Goal: Task Accomplishment & Management: Manage account settings

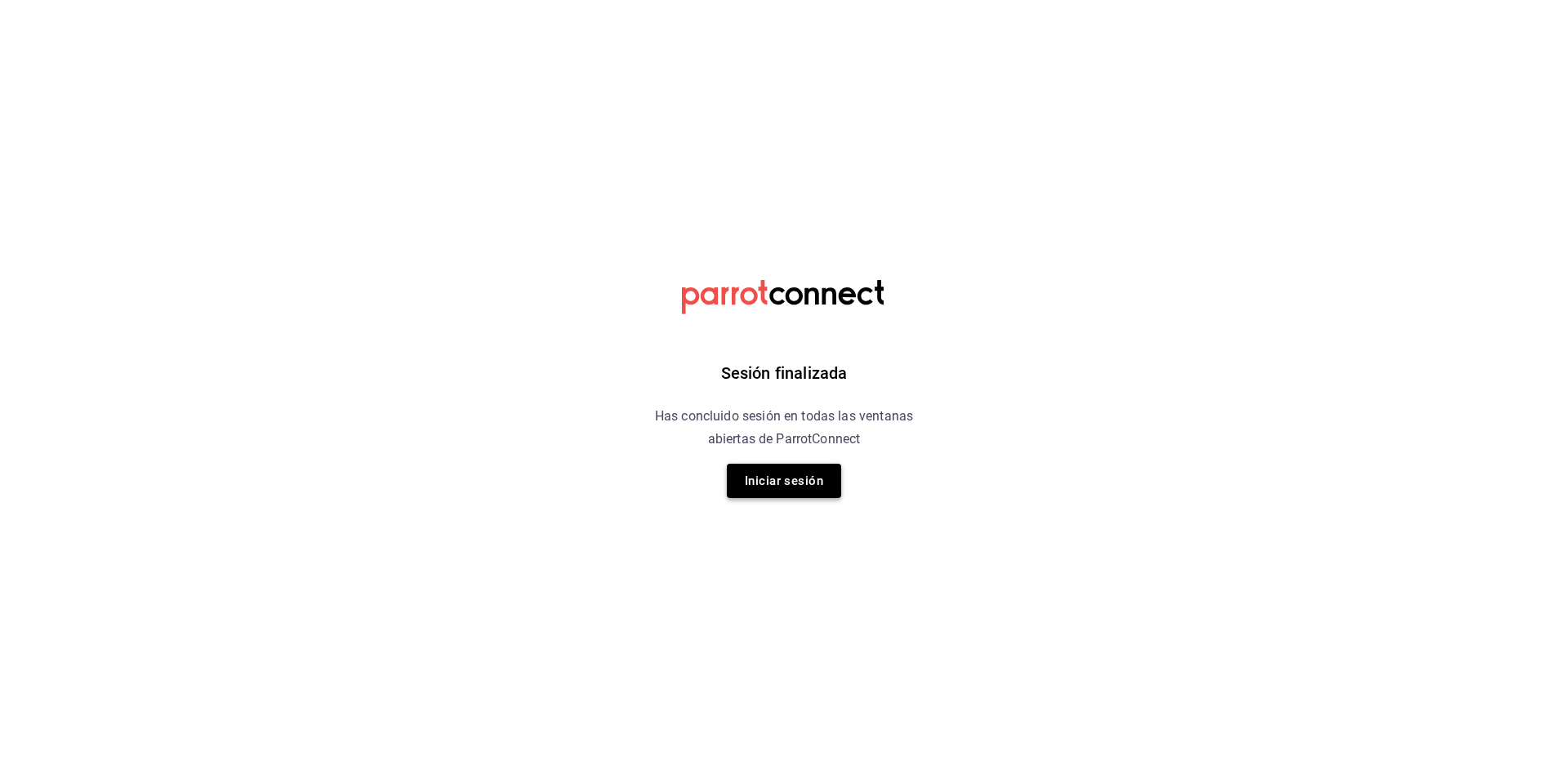
click at [776, 475] on button "Iniciar sesión" at bounding box center [784, 481] width 115 height 35
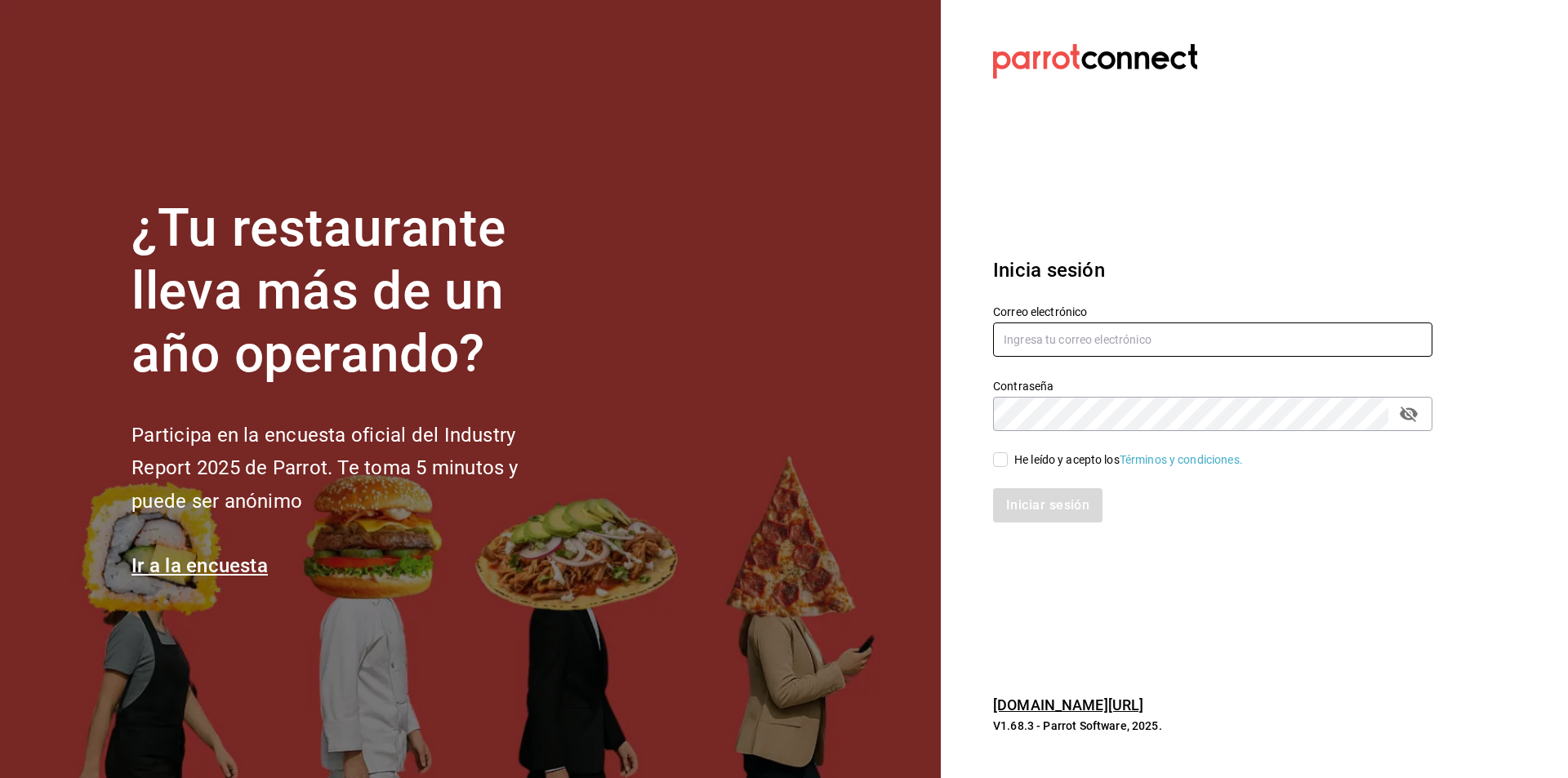
type input "[EMAIL_ADDRESS][DOMAIN_NAME]"
click at [1003, 448] on div "He leído y acepto los Términos y condiciones." at bounding box center [1203, 450] width 459 height 38
click at [1012, 463] on span "He leído y acepto los Términos y condiciones." at bounding box center [1126, 460] width 235 height 17
click at [1008, 463] on input "He leído y acepto los Términos y condiciones." at bounding box center [1001, 460] width 15 height 15
checkbox input "true"
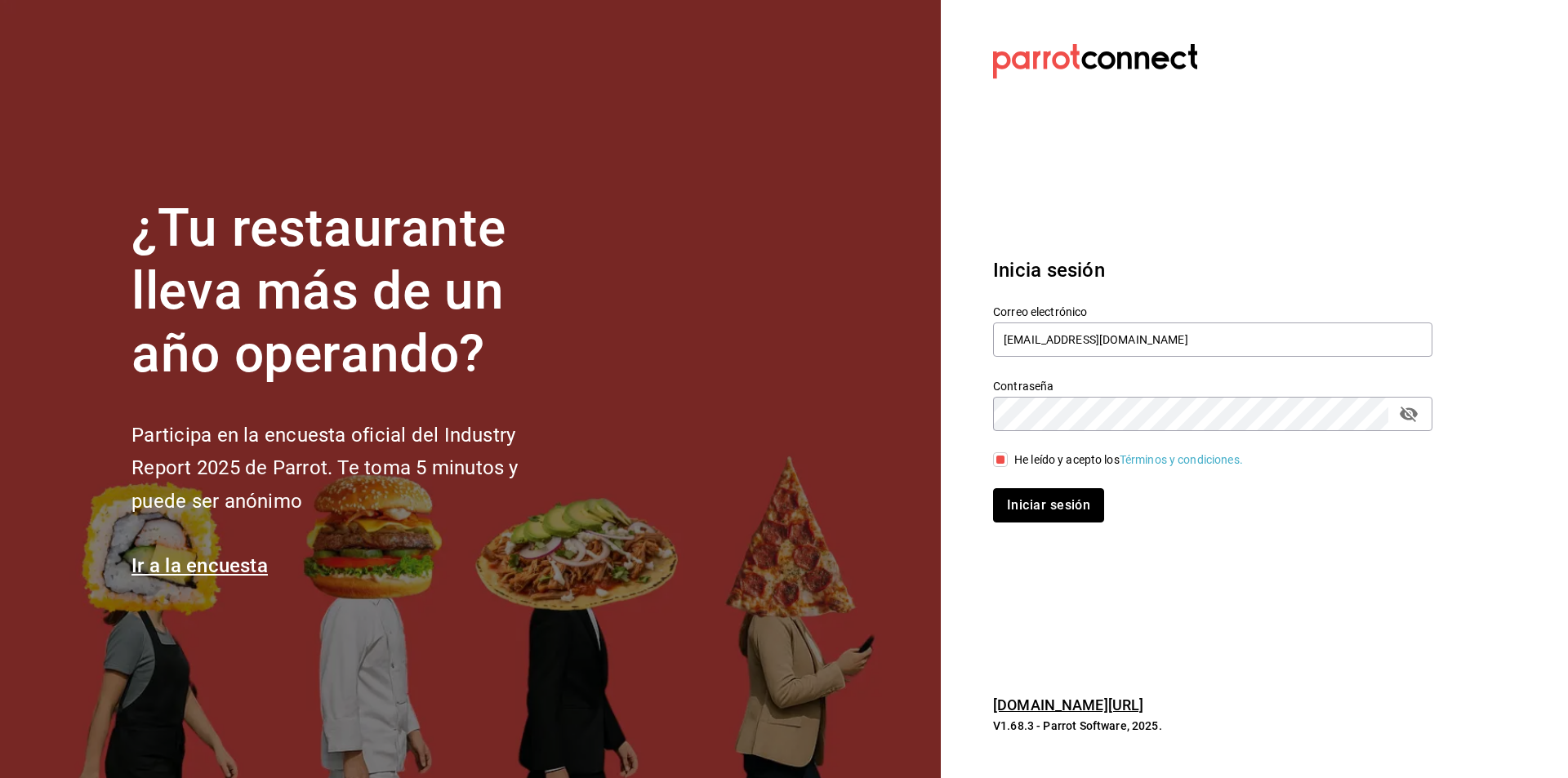
click at [1032, 495] on button "Iniciar sesión" at bounding box center [1048, 506] width 111 height 35
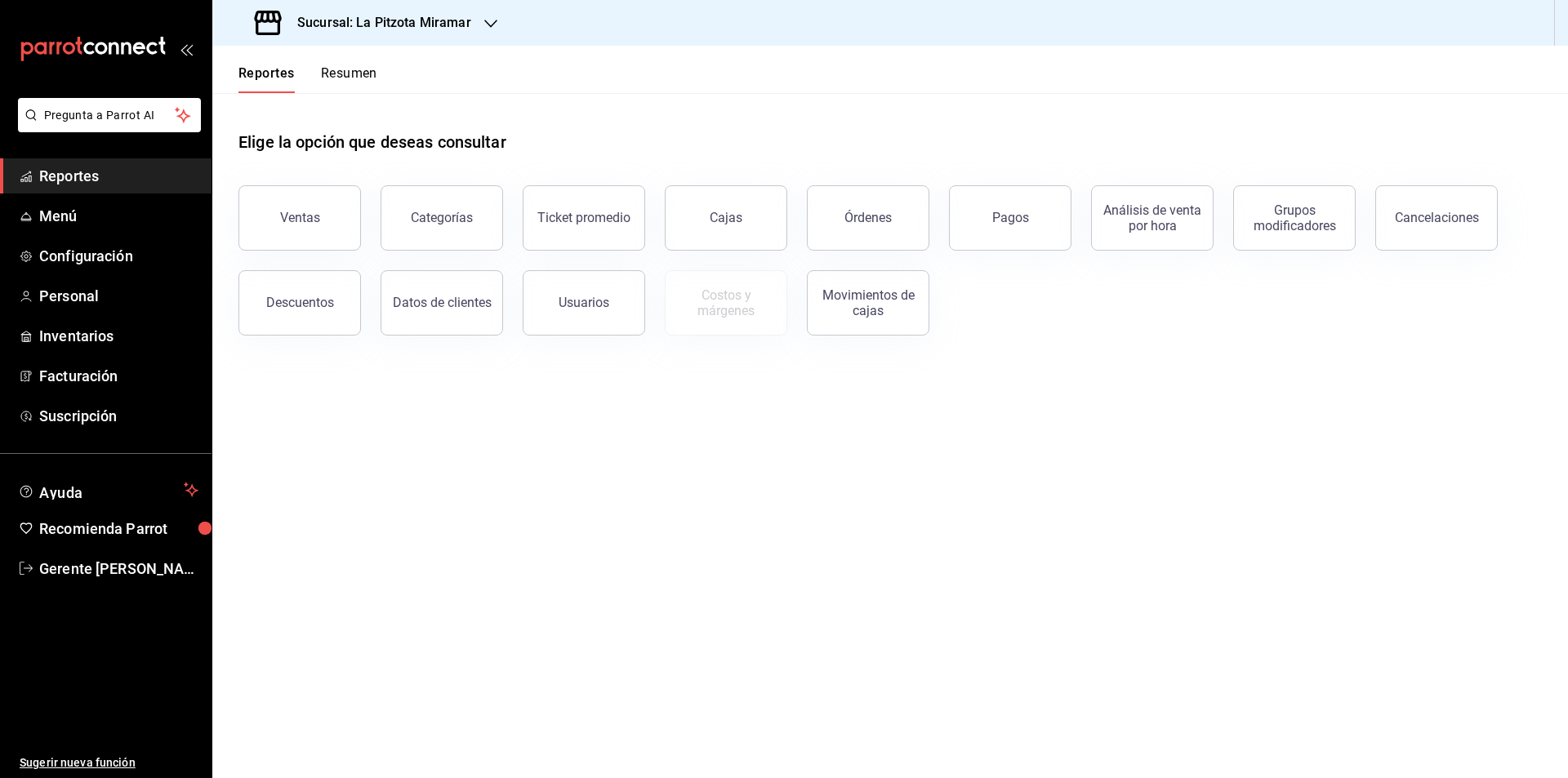
click at [334, 74] on button "Resumen" at bounding box center [349, 80] width 56 height 28
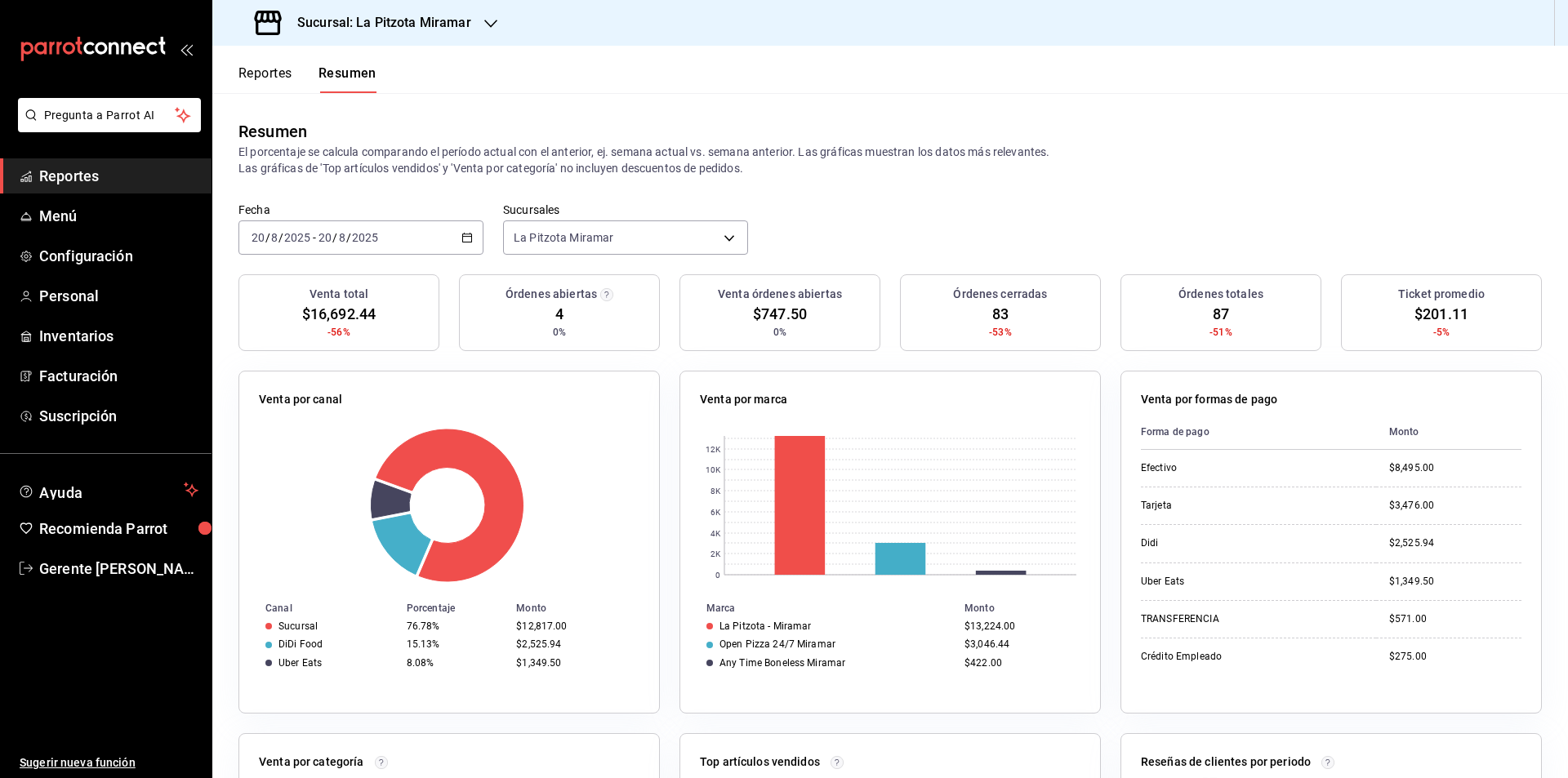
click at [453, 242] on div "[DATE] [DATE] - [DATE] [DATE]" at bounding box center [361, 238] width 245 height 35
click at [341, 464] on span "Rango de fechas" at bounding box center [316, 471] width 127 height 17
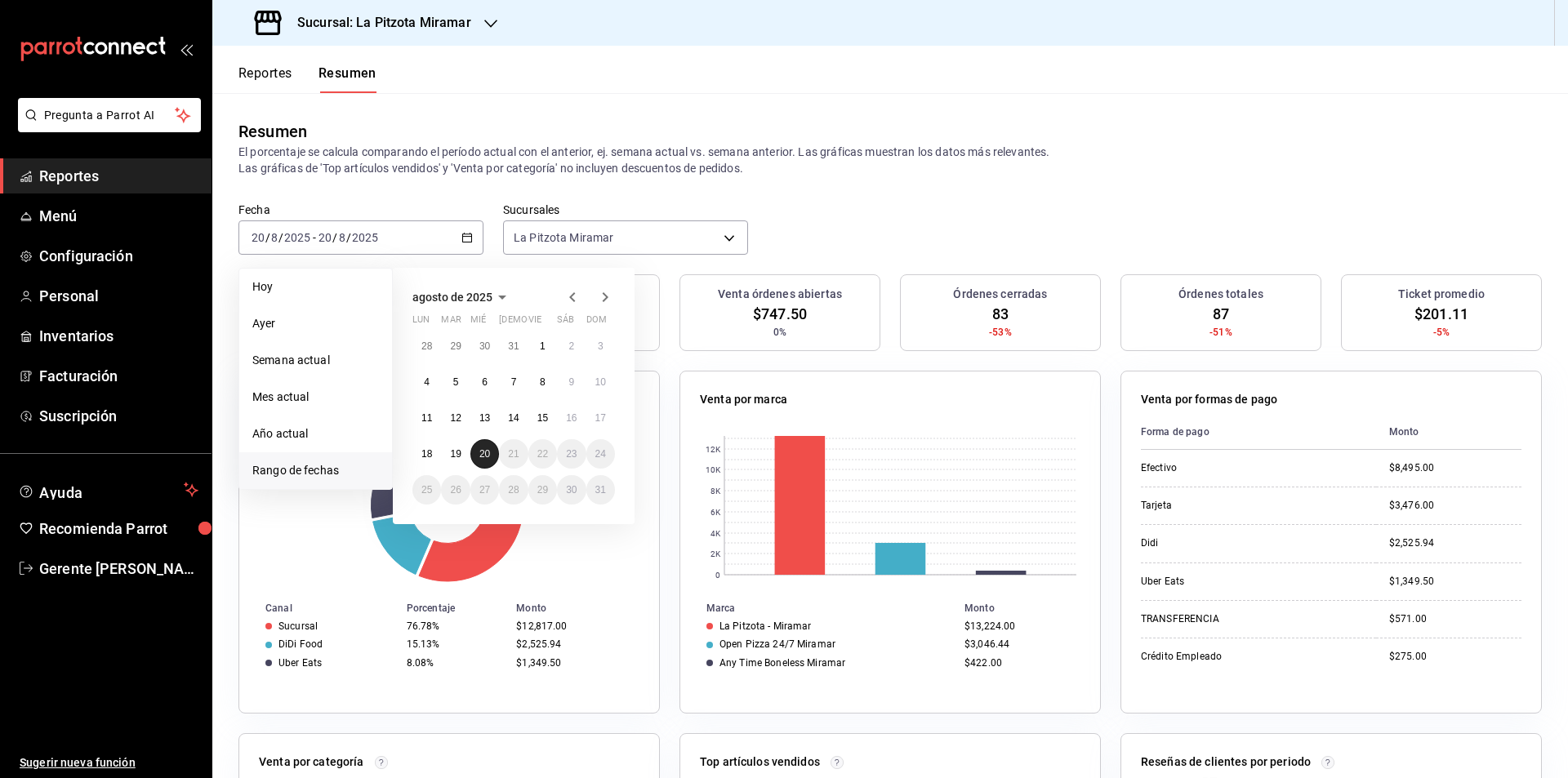
click at [484, 449] on abbr "20" at bounding box center [484, 454] width 10 height 11
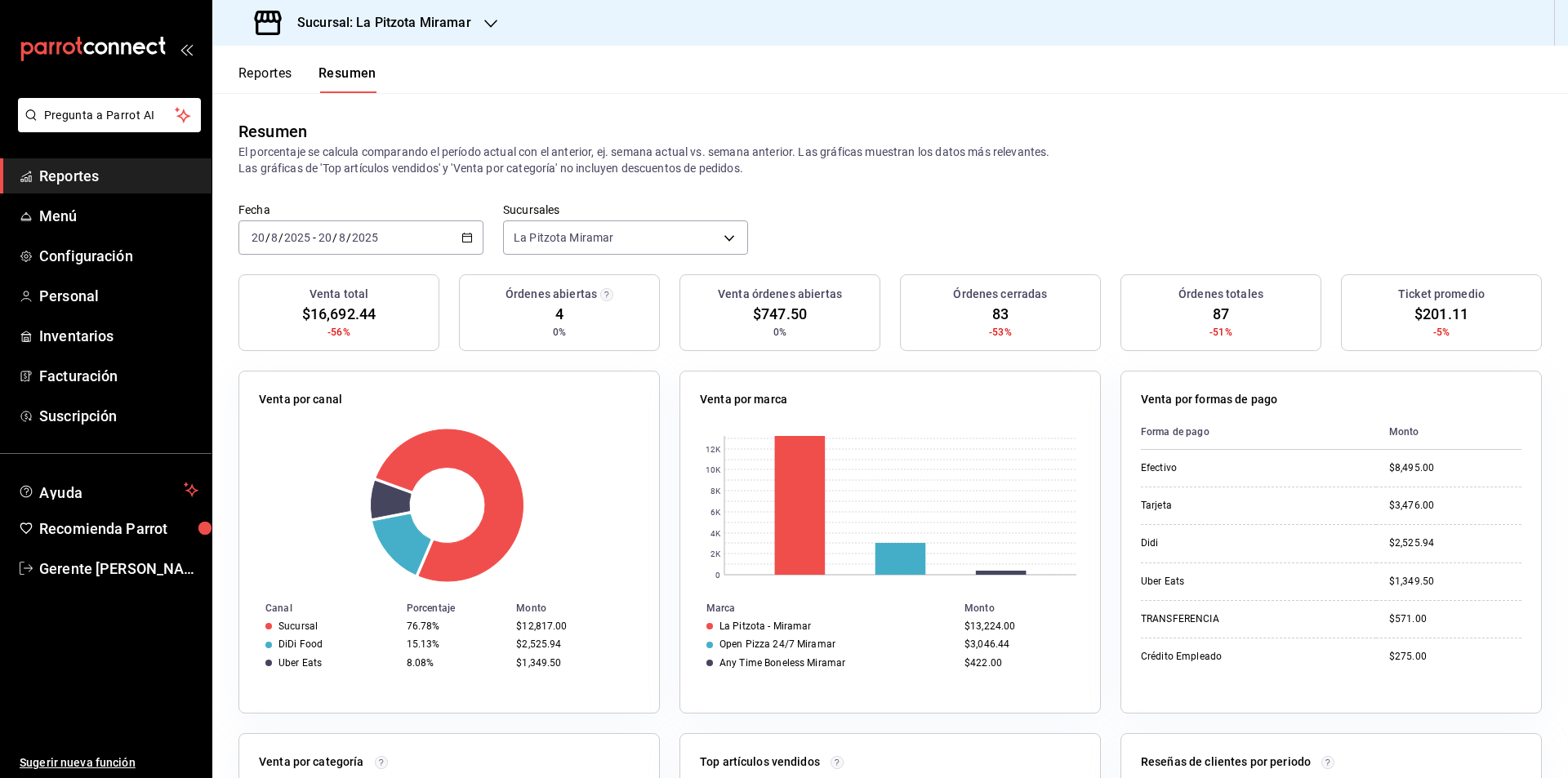
click at [464, 241] on icon "button" at bounding box center [467, 238] width 11 height 11
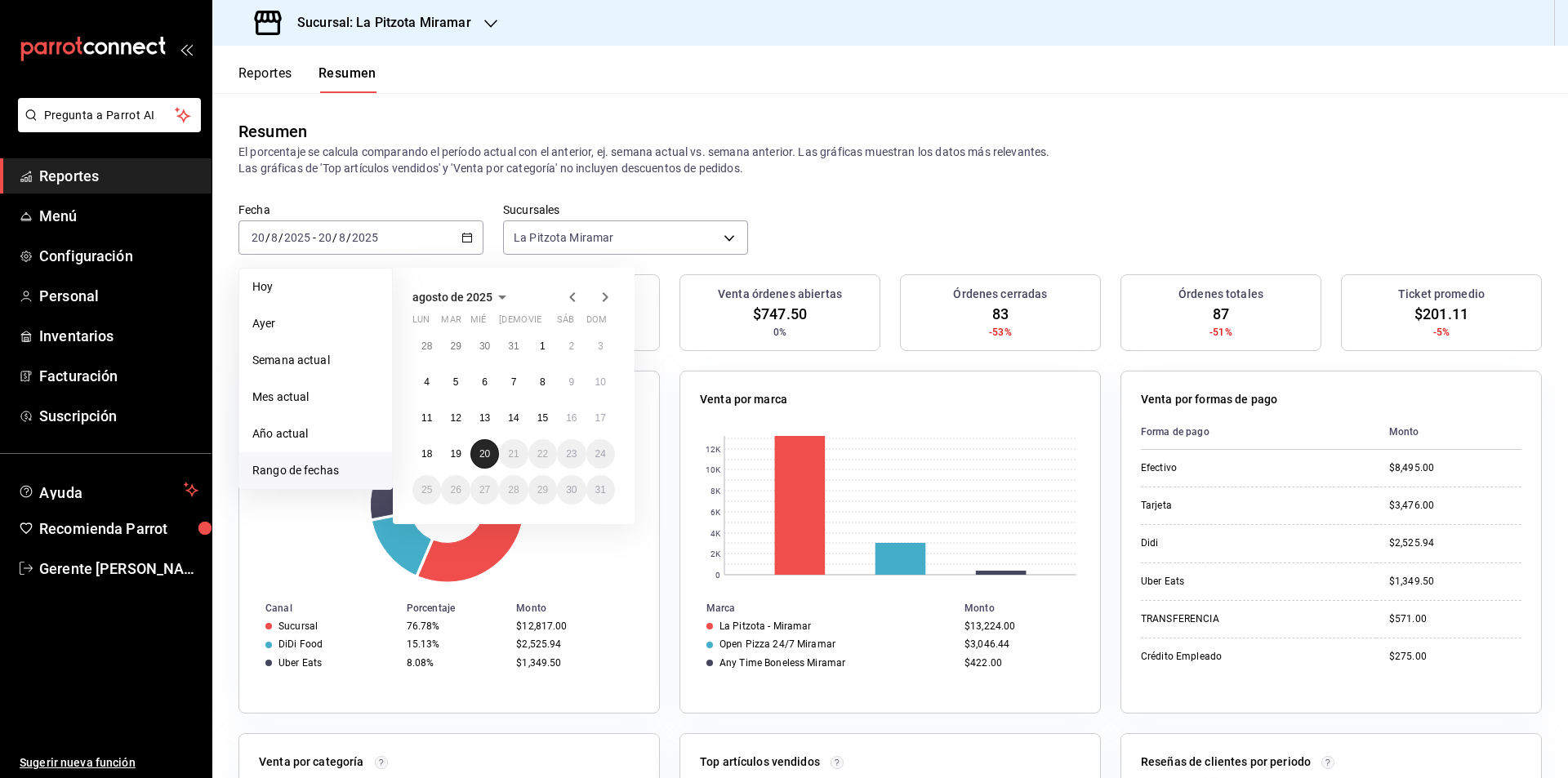
click at [481, 466] on button "20" at bounding box center [485, 454] width 28 height 29
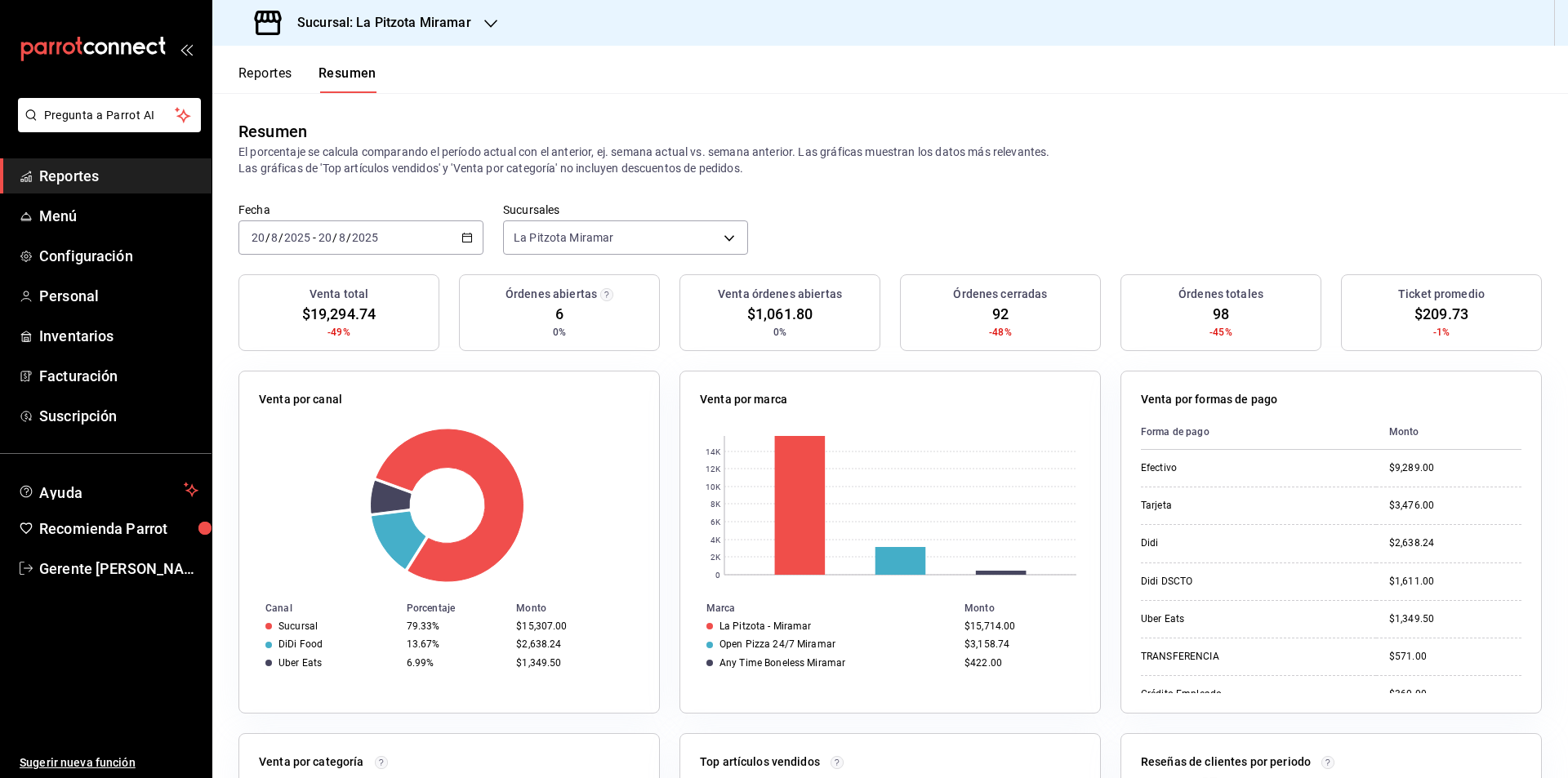
click at [458, 234] on div "2025-08-20 20 / 8 / 2025 - 2025-08-20 20 / 8 / 2025" at bounding box center [361, 238] width 245 height 35
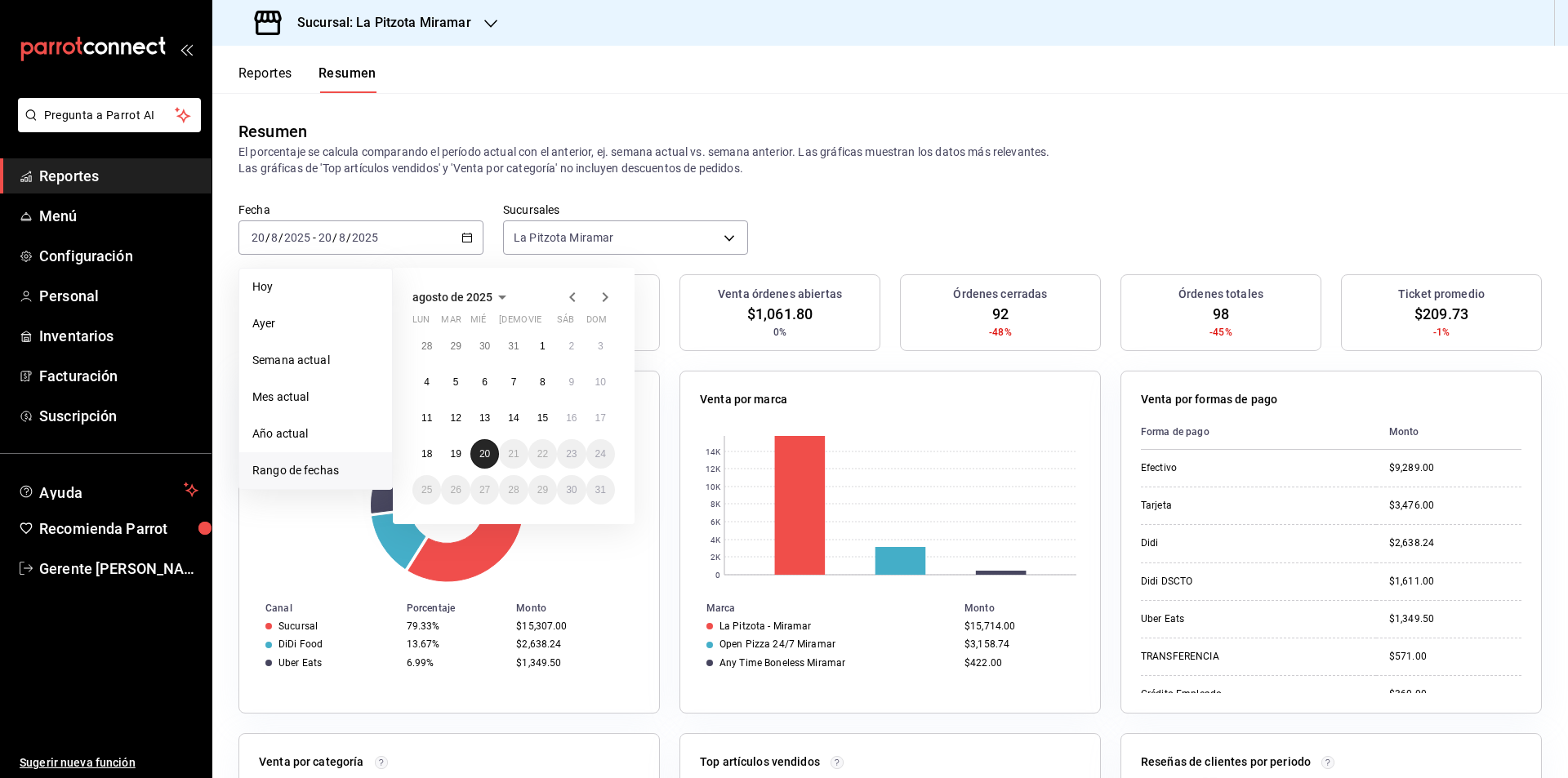
click at [485, 453] on abbr "20" at bounding box center [484, 454] width 10 height 11
click at [485, 453] on div at bounding box center [449, 505] width 380 height 155
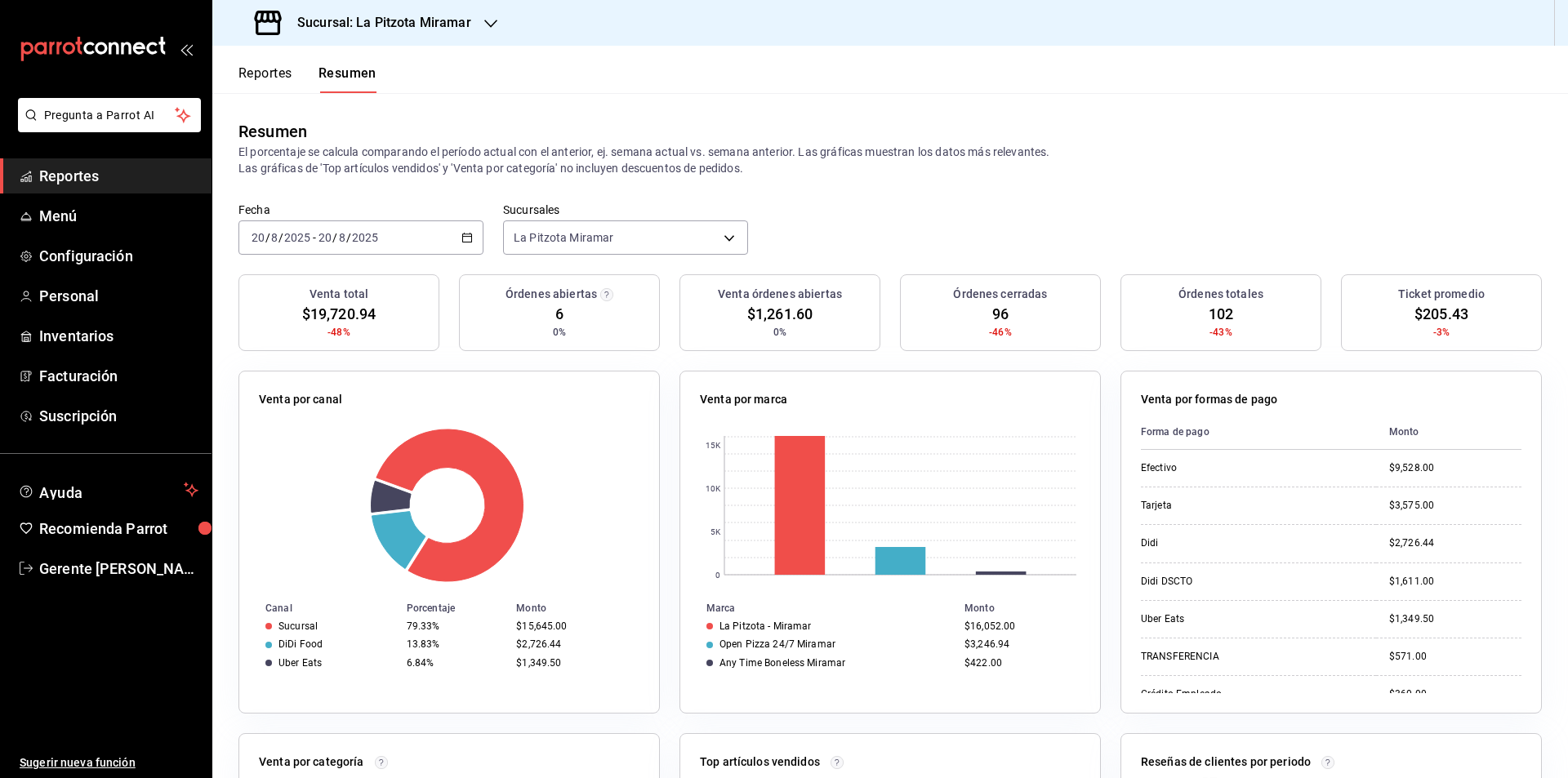
click at [472, 243] on div "2025-08-20 20 / 8 / 2025 - 2025-08-20 20 / 8 / 2025" at bounding box center [361, 238] width 245 height 35
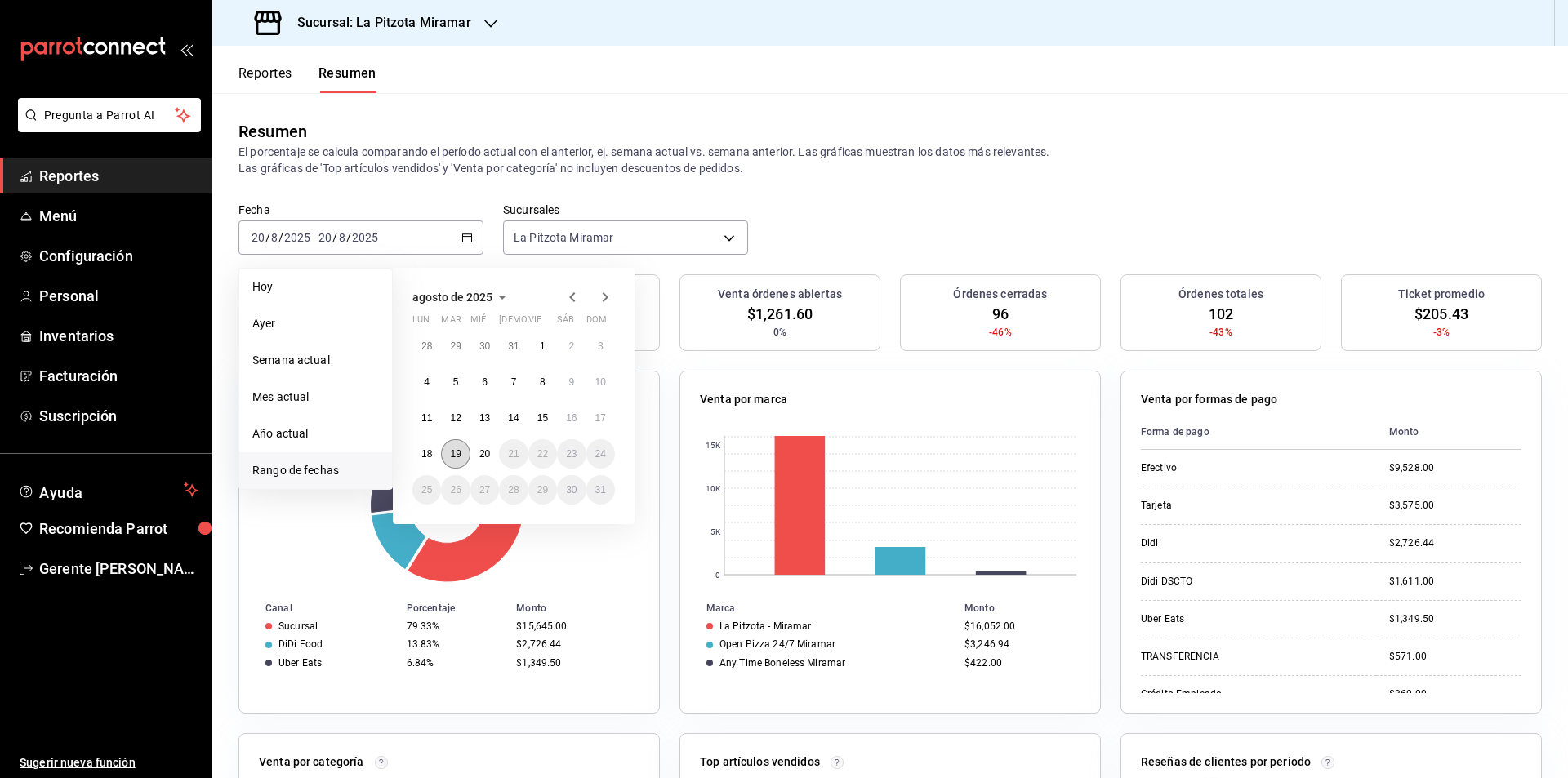
click at [468, 459] on button "19" at bounding box center [455, 454] width 28 height 29
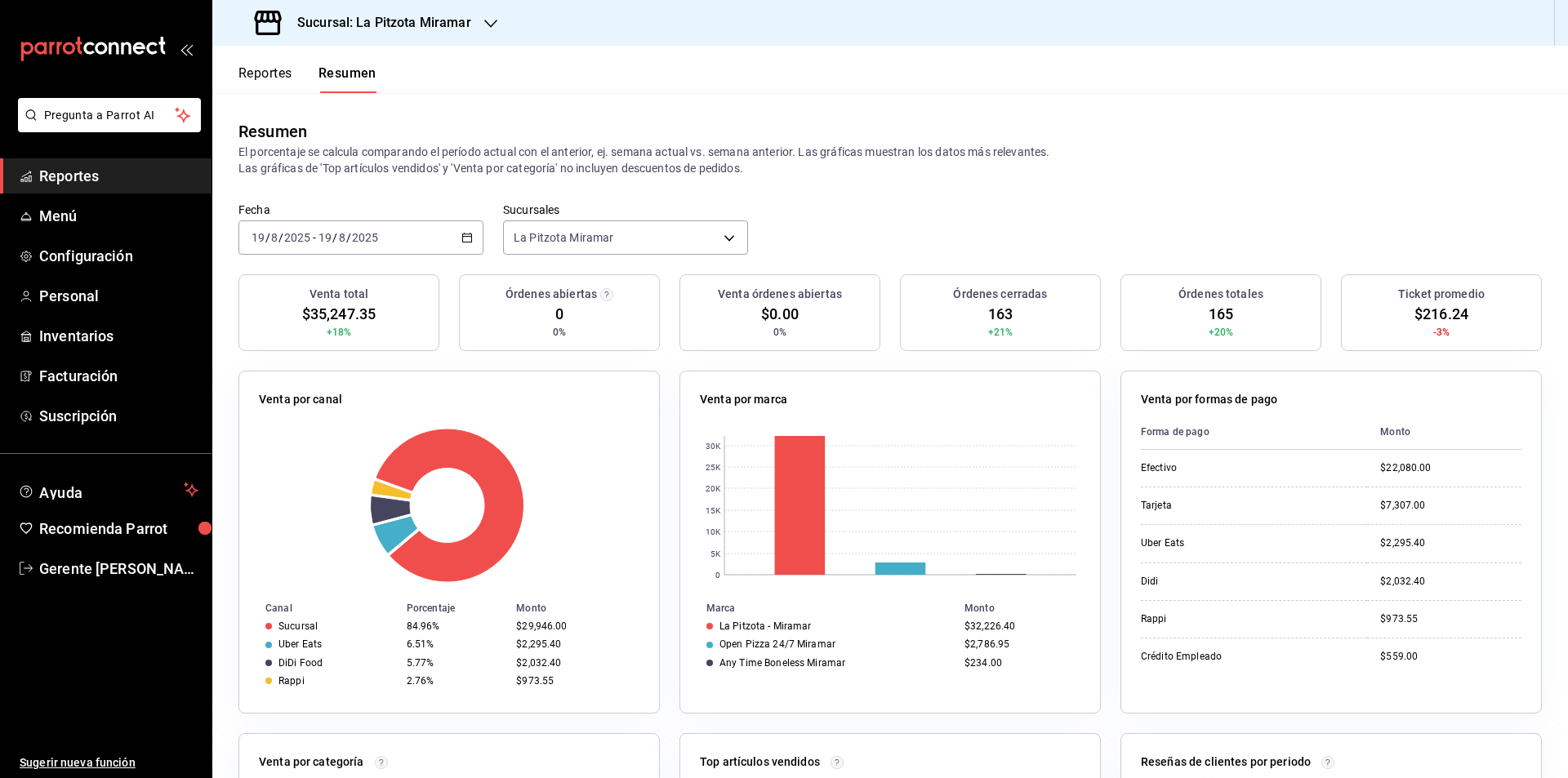
click at [282, 82] on button "Reportes" at bounding box center [265, 80] width 54 height 28
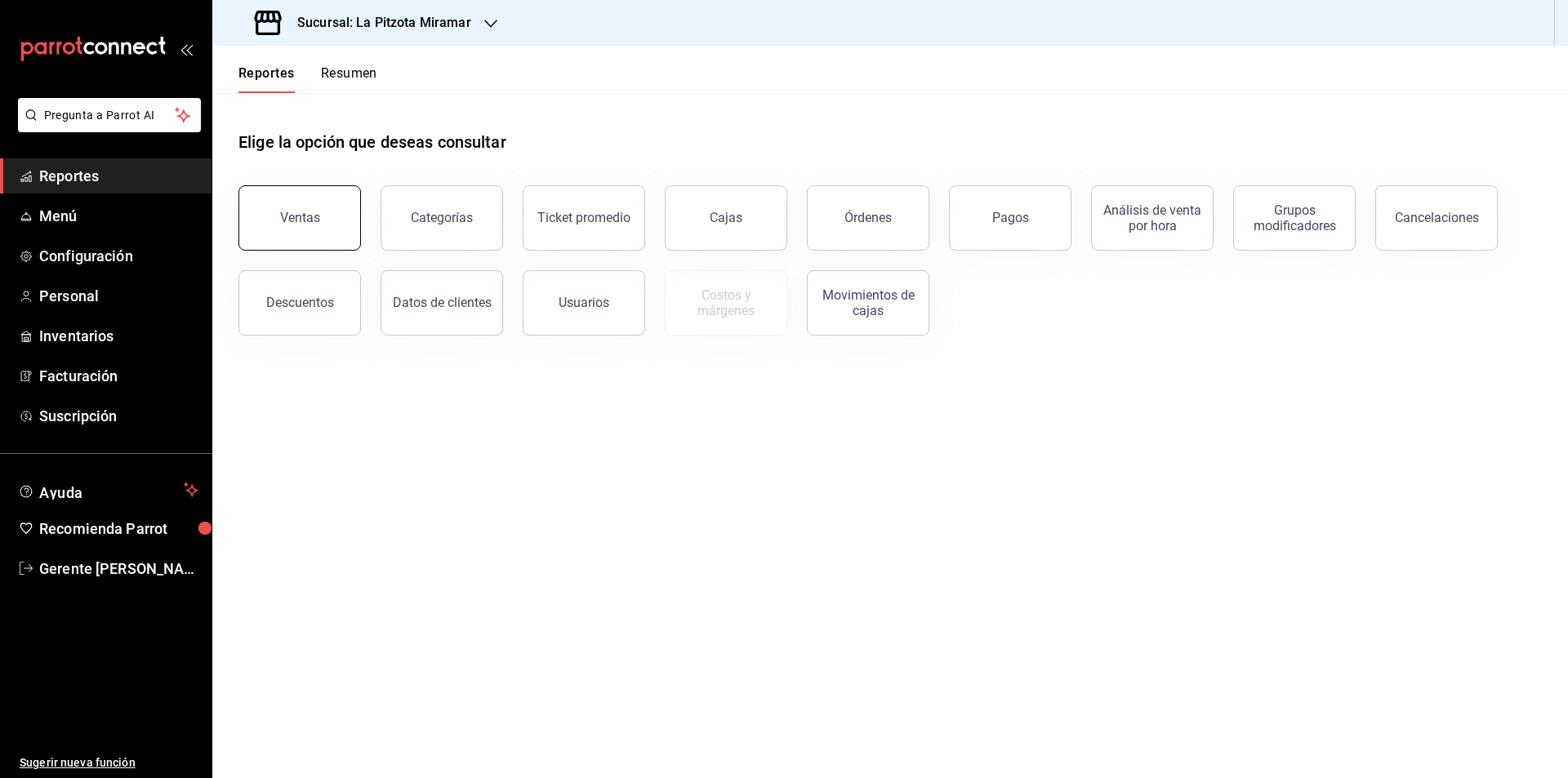
click at [331, 197] on button "Ventas" at bounding box center [300, 218] width 122 height 66
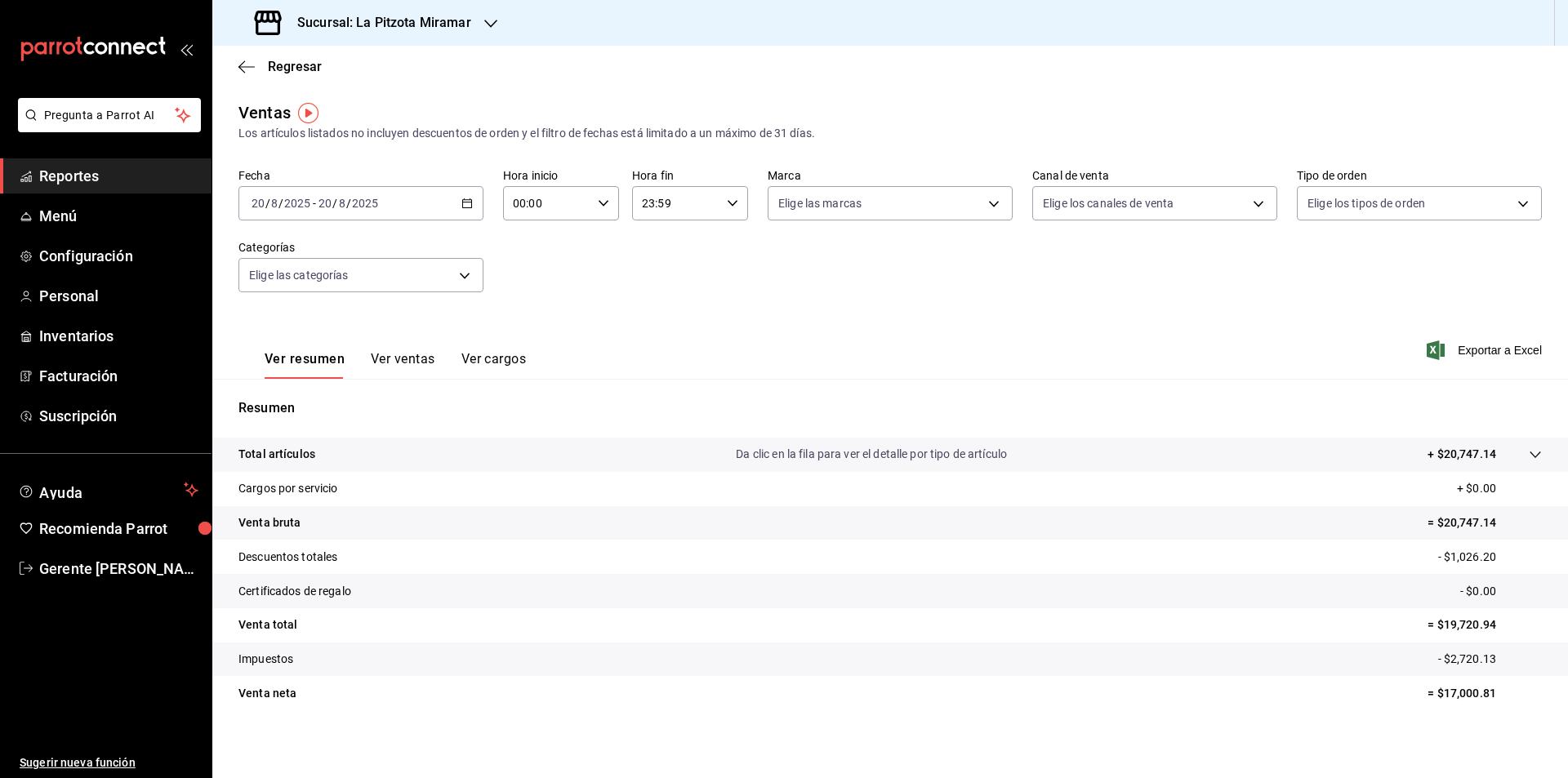
click at [461, 215] on div "2025-08-20 20 / 8 / 2025 - 2025-08-20 20 / 8 / 2025" at bounding box center [361, 203] width 245 height 35
click at [328, 393] on span "Rango de fechas" at bounding box center [316, 399] width 127 height 17
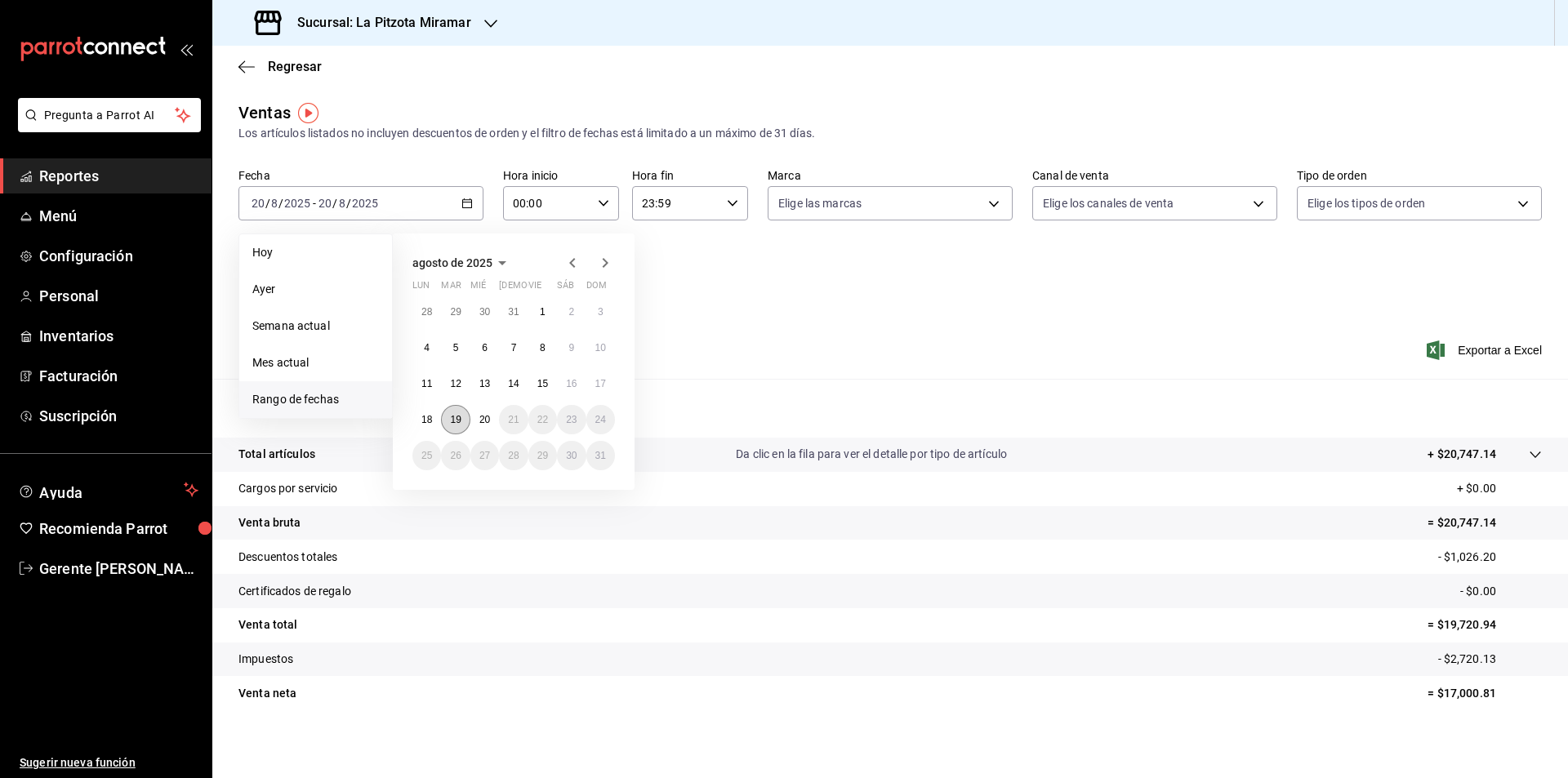
click at [462, 412] on button "19" at bounding box center [455, 419] width 28 height 29
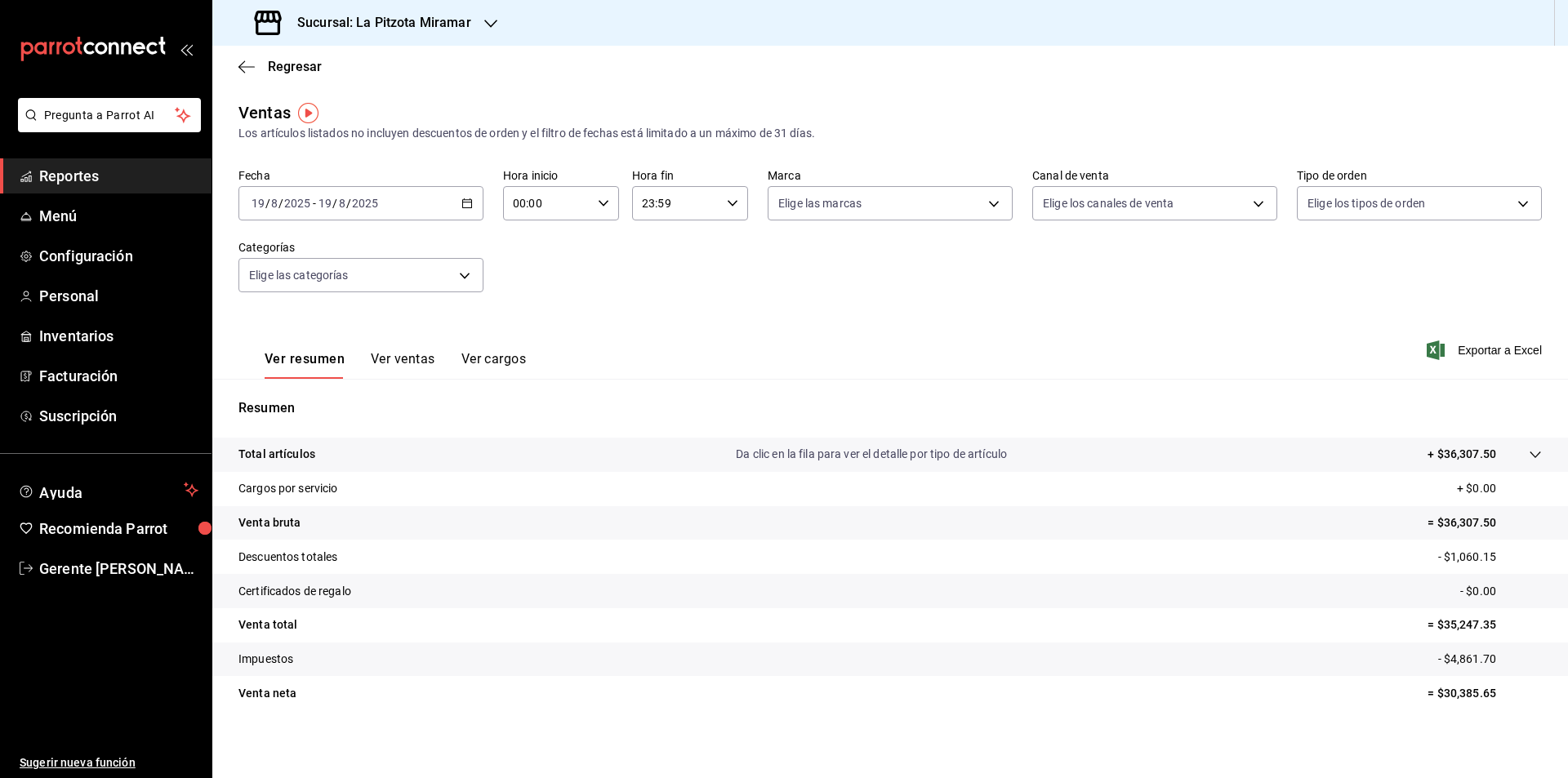
click at [402, 361] on button "Ver ventas" at bounding box center [403, 366] width 65 height 28
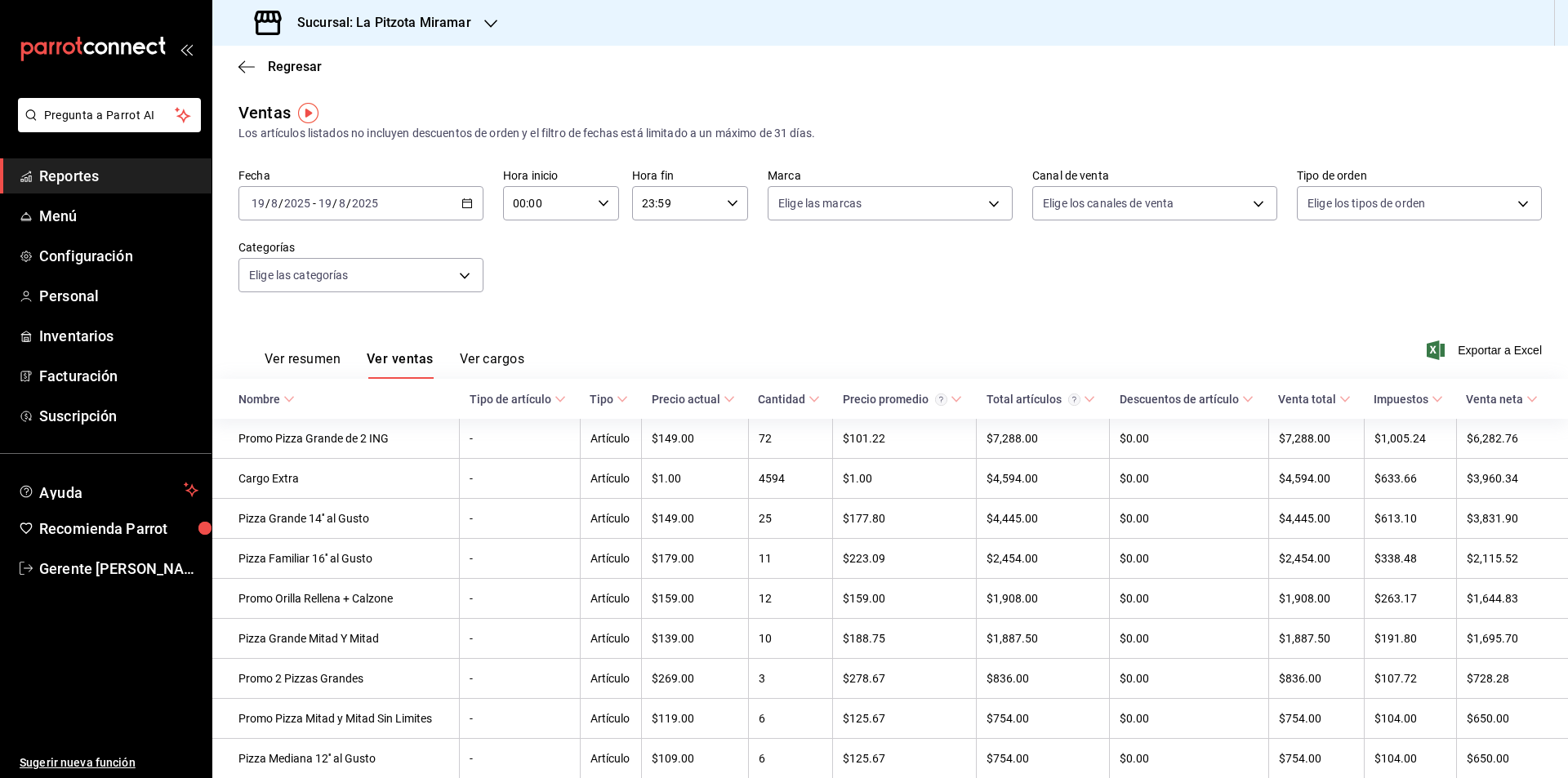
click at [249, 79] on div "Regresar" at bounding box center [890, 67] width 1356 height 41
click at [248, 78] on div "Regresar" at bounding box center [890, 67] width 1356 height 41
click at [247, 70] on icon "button" at bounding box center [246, 67] width 16 height 15
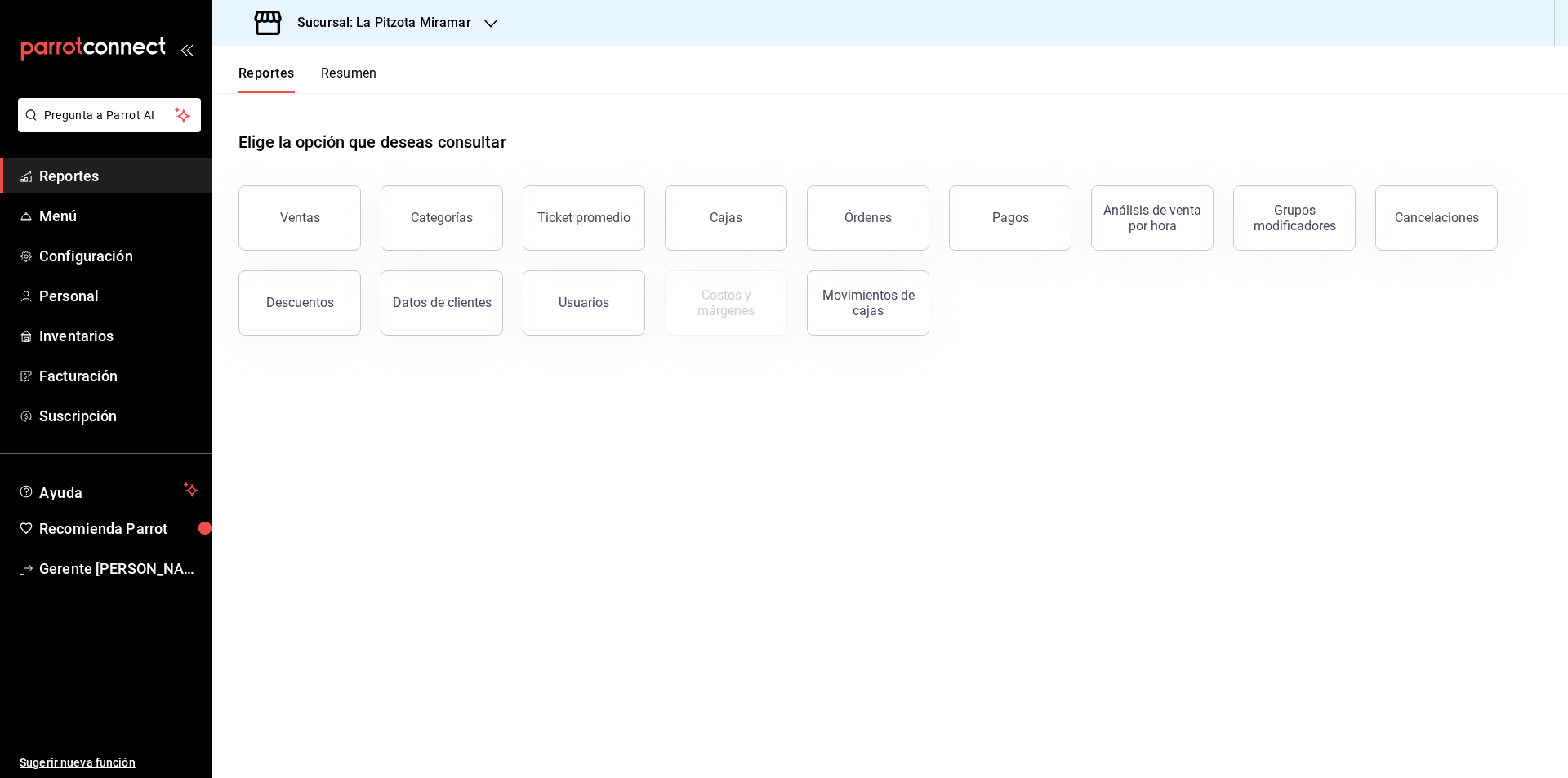
click at [340, 63] on div "Reportes Resumen" at bounding box center [295, 70] width 165 height 47
click at [338, 63] on div "Reportes Resumen" at bounding box center [295, 70] width 165 height 47
click at [338, 61] on div "Reportes Resumen" at bounding box center [295, 70] width 165 height 47
click at [349, 82] on button "Resumen" at bounding box center [349, 80] width 56 height 28
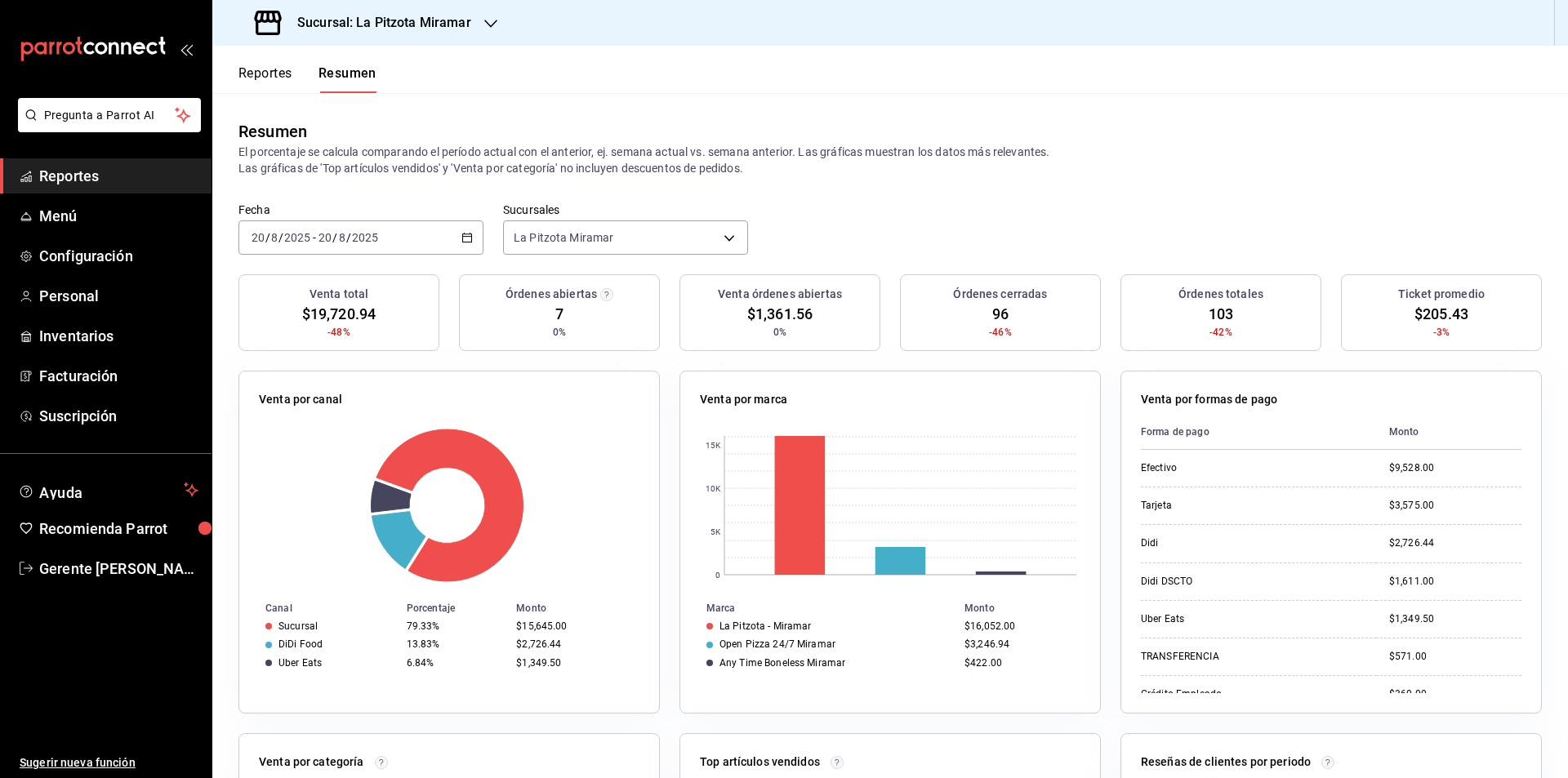
click at [461, 240] on icon "button" at bounding box center [467, 238] width 11 height 11
click at [330, 467] on span "Rango de fechas" at bounding box center [316, 471] width 127 height 17
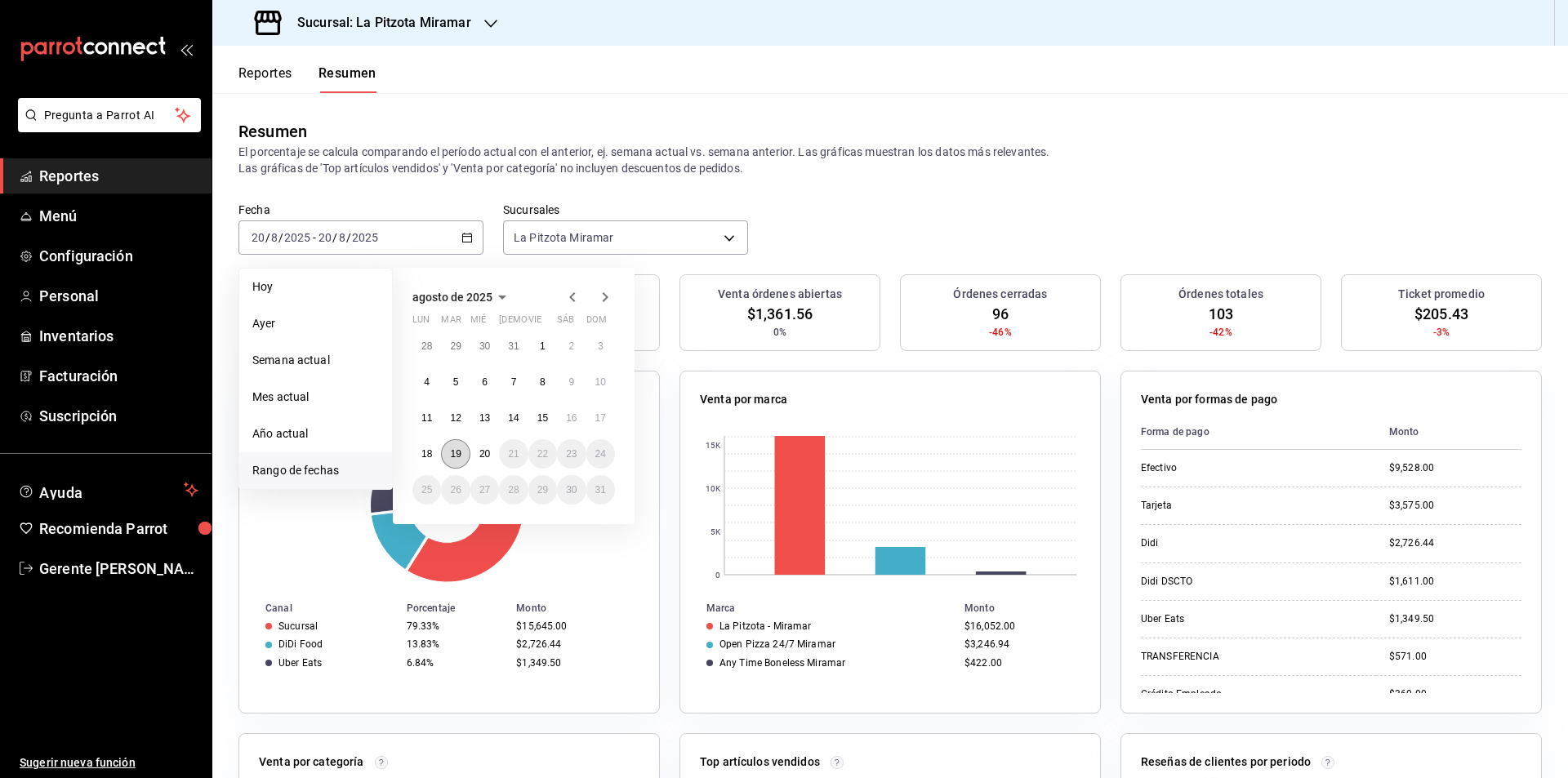
click at [454, 454] on abbr "19" at bounding box center [455, 454] width 10 height 11
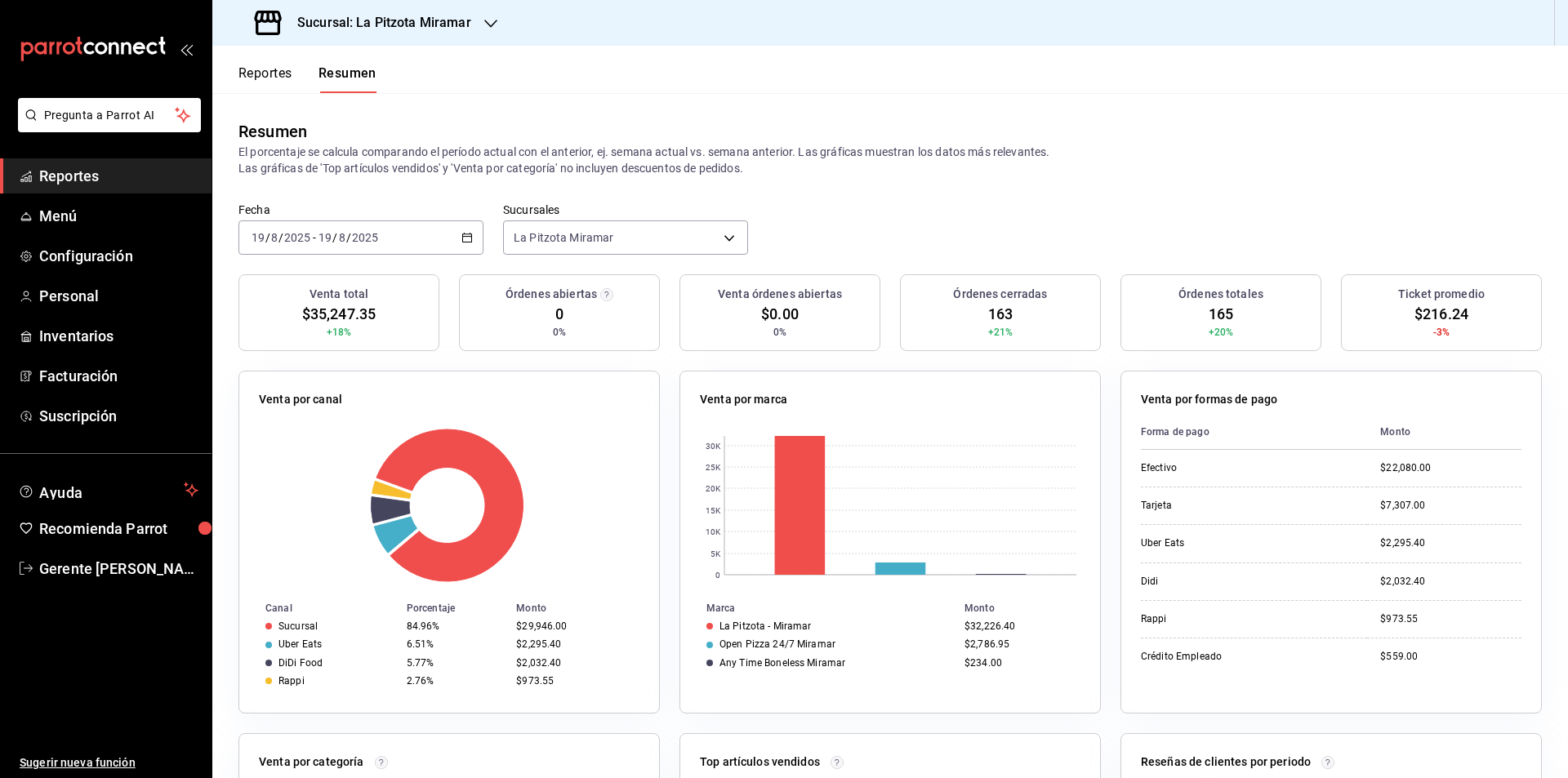
click at [462, 241] on \(Stroke\) "button" at bounding box center [467, 239] width 9 height 9
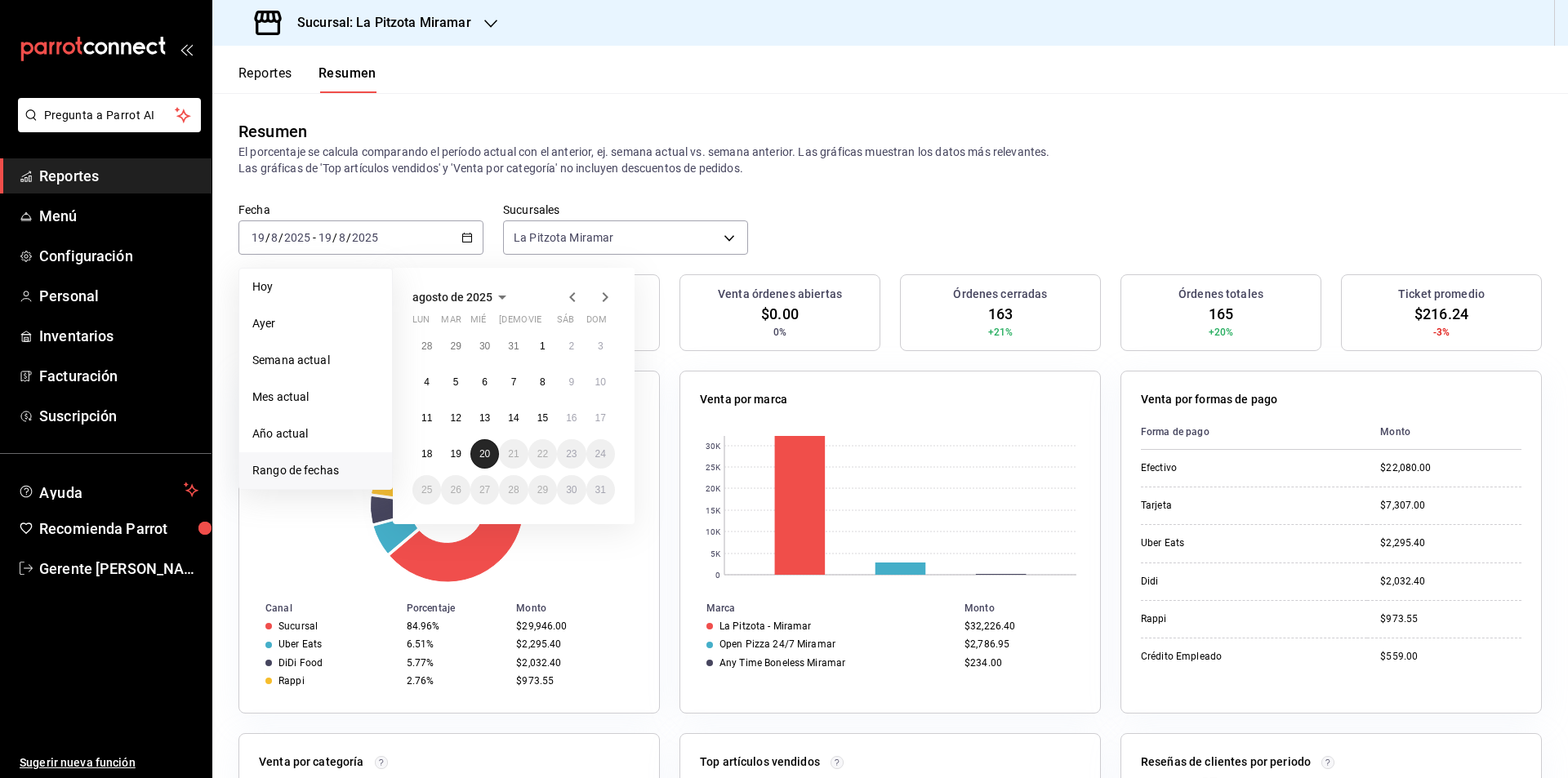
click at [486, 459] on abbr "20" at bounding box center [484, 454] width 10 height 11
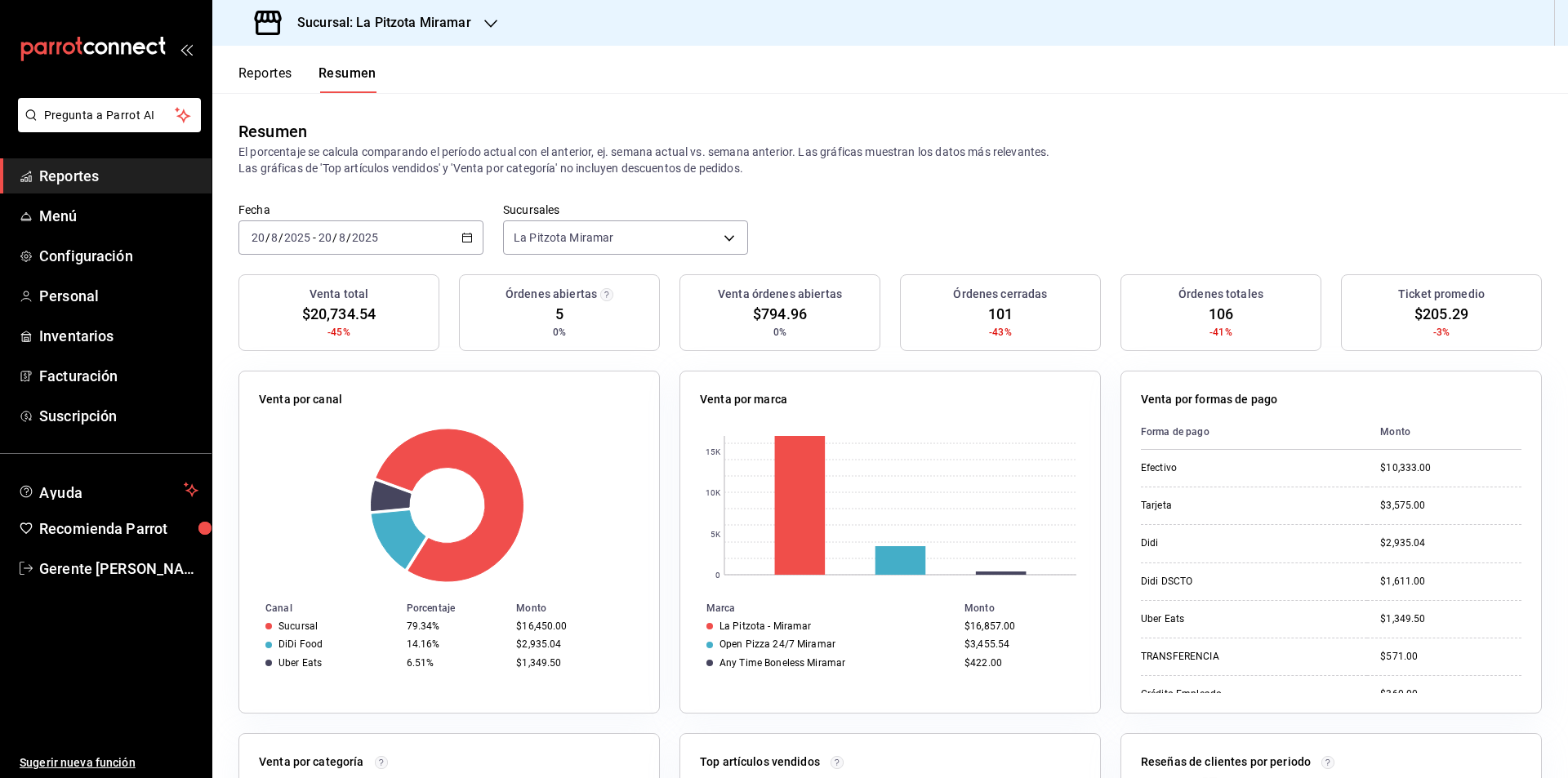
click at [465, 240] on icon "button" at bounding box center [467, 238] width 11 height 11
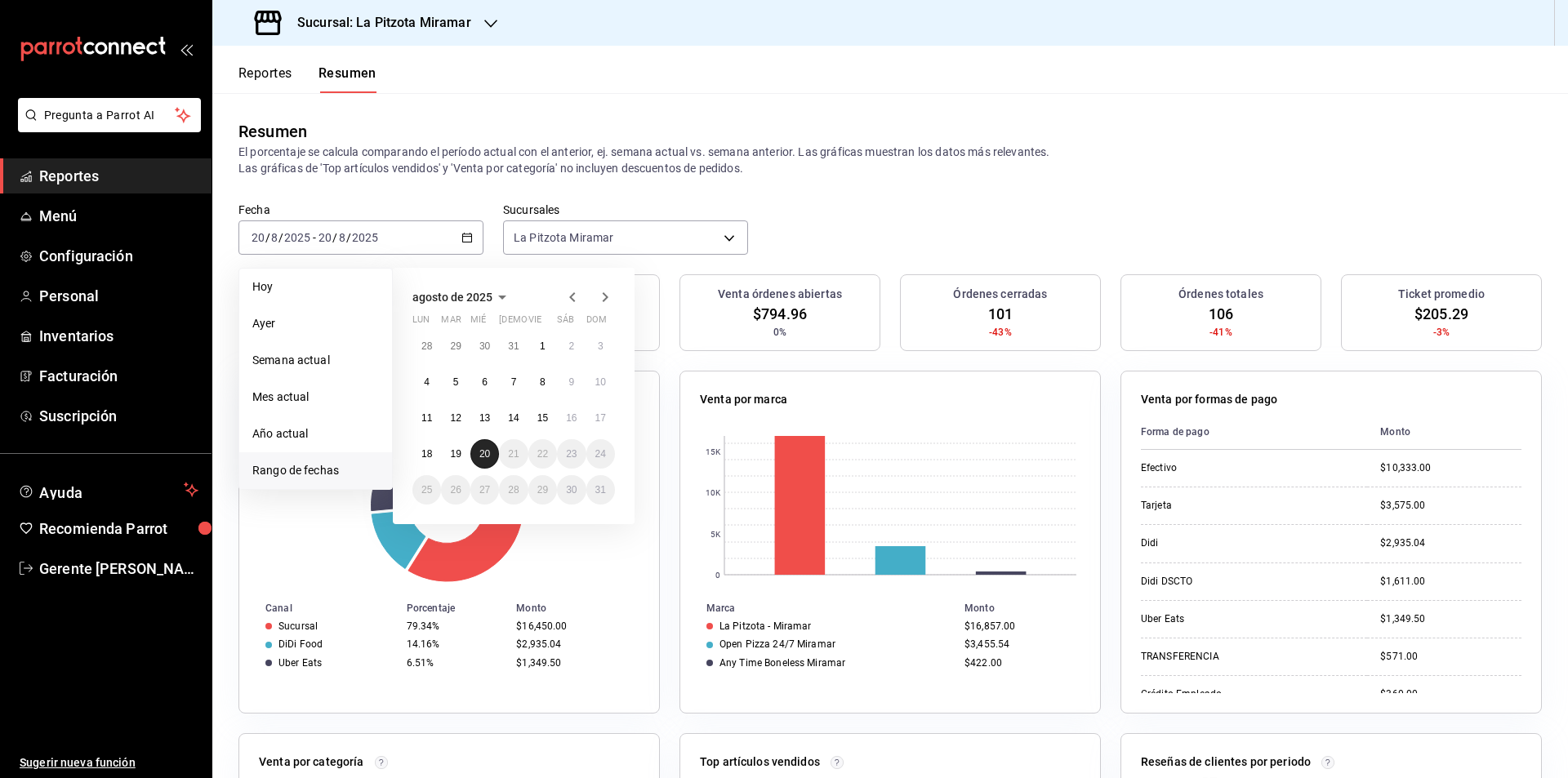
click at [485, 446] on button "20" at bounding box center [485, 454] width 28 height 29
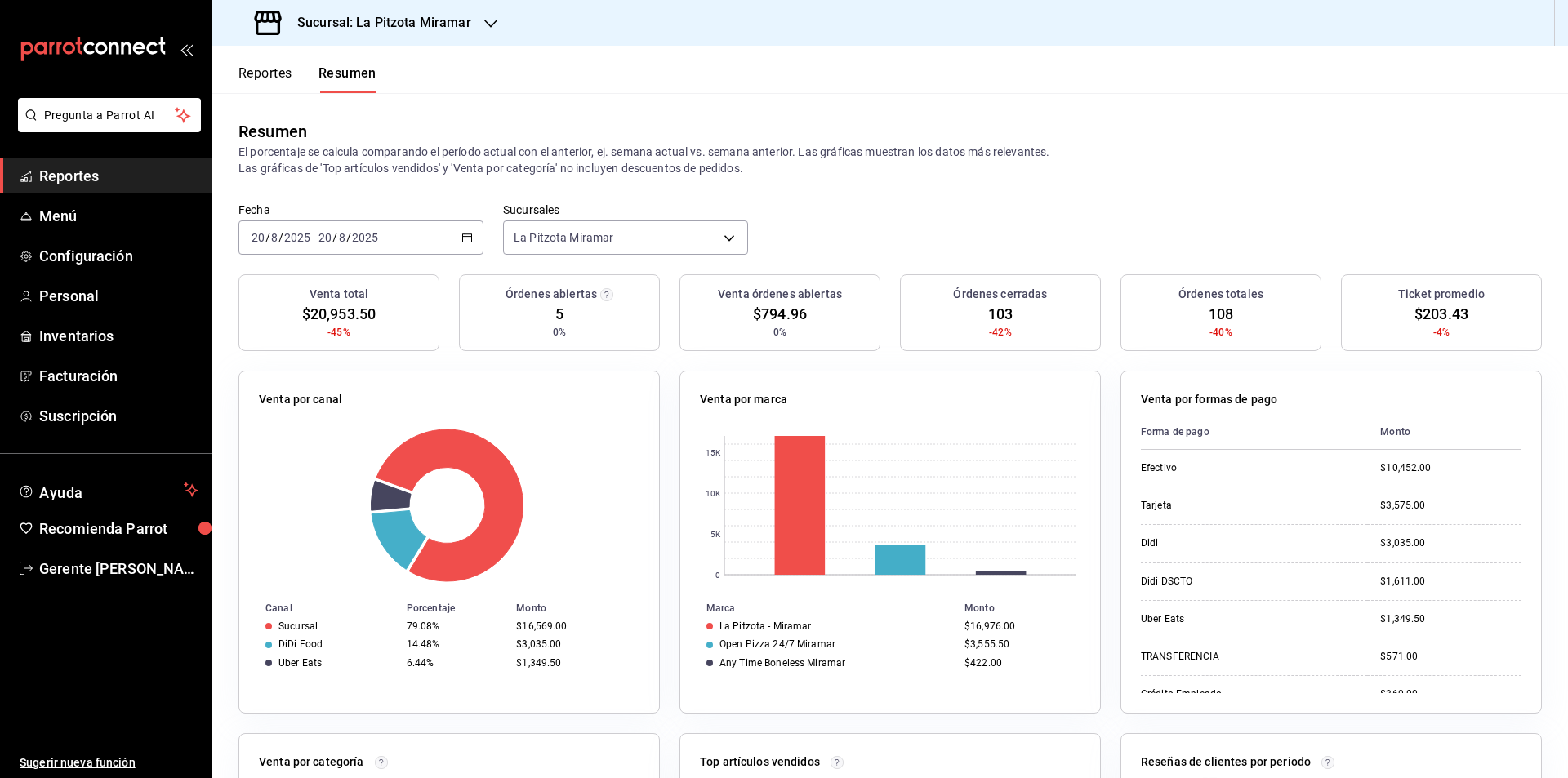
click at [455, 237] on div "2025-08-20 20 / 8 / 2025 - 2025-08-20 20 / 8 / 2025" at bounding box center [361, 238] width 245 height 35
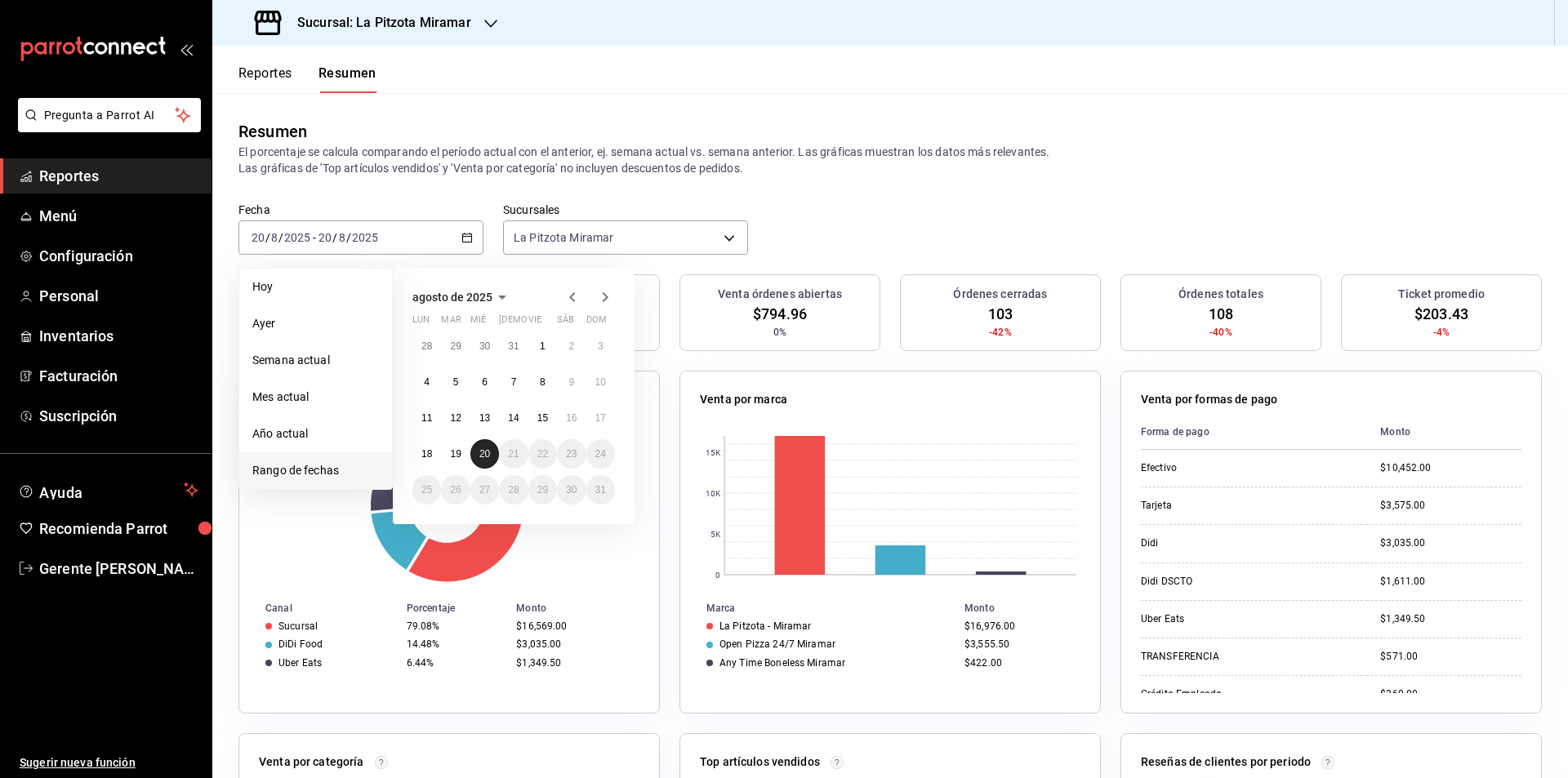
click at [490, 447] on button "20" at bounding box center [485, 454] width 28 height 29
click at [490, 448] on button "20" at bounding box center [485, 454] width 28 height 29
